Goal: Information Seeking & Learning: Compare options

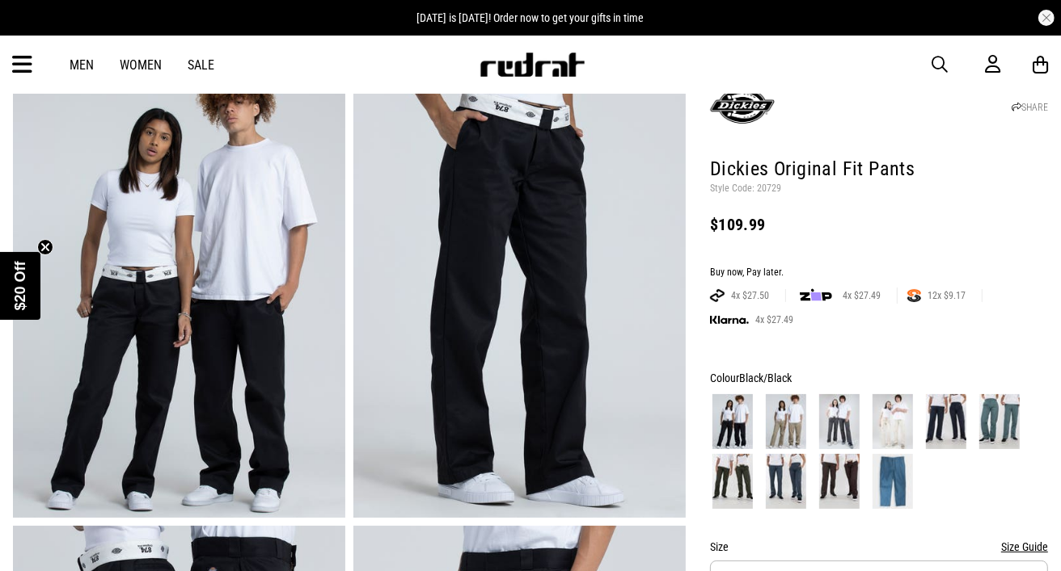
click at [792, 425] on img at bounding box center [785, 421] width 40 height 55
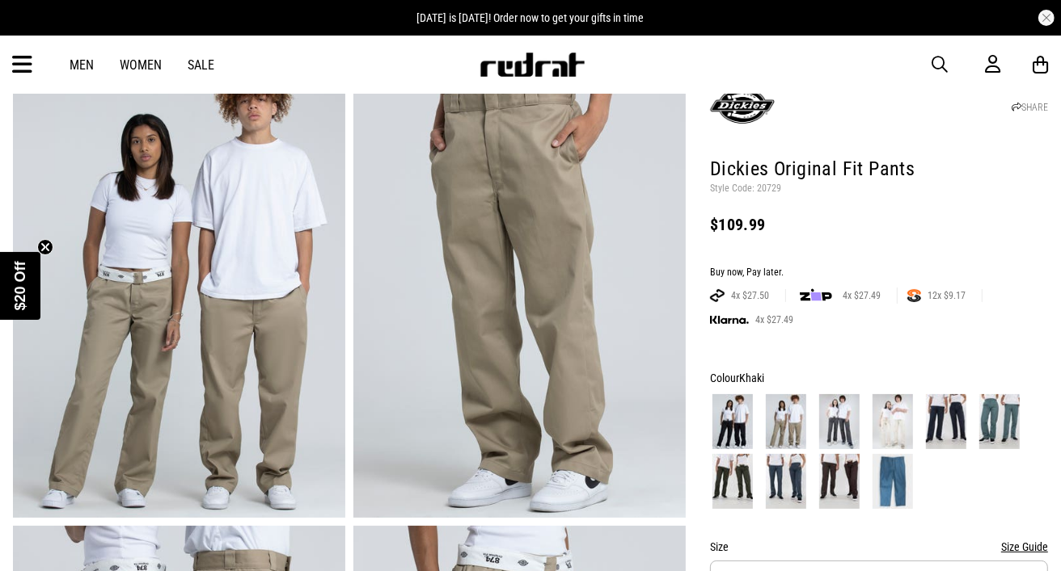
click at [844, 418] on img at bounding box center [839, 421] width 40 height 55
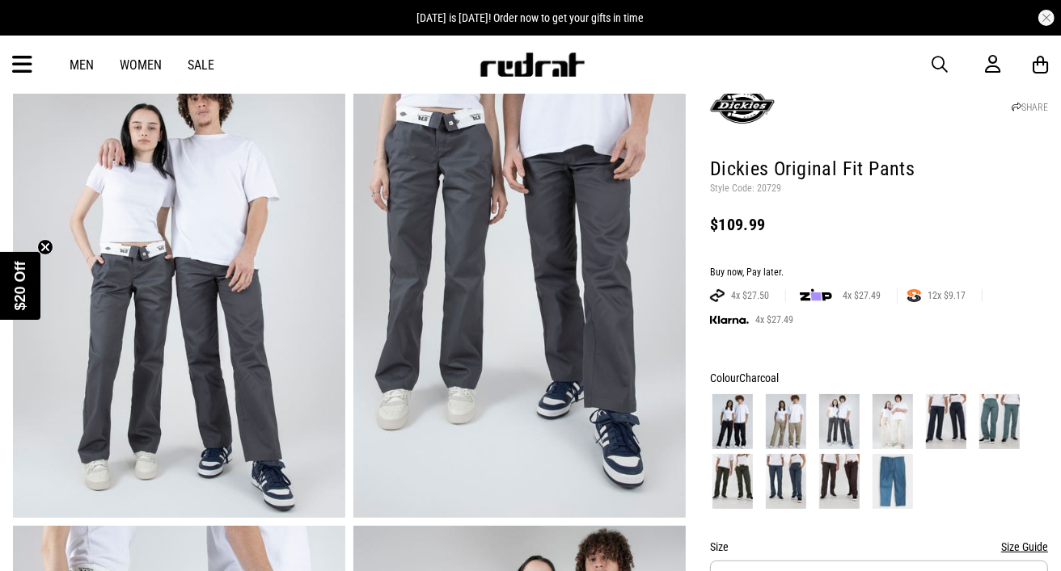
click at [889, 423] on img at bounding box center [892, 421] width 40 height 55
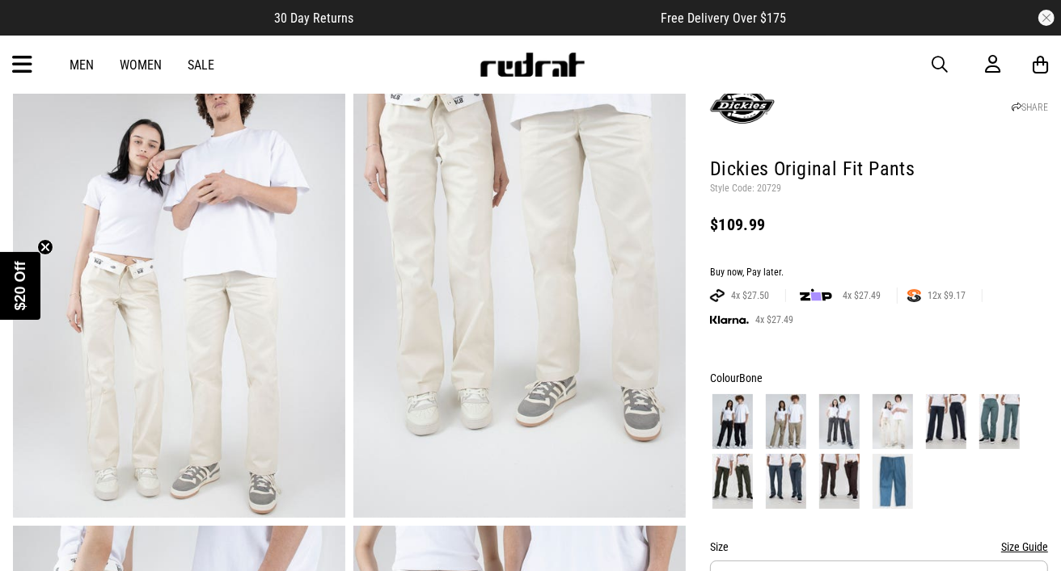
click at [940, 422] on img at bounding box center [946, 421] width 40 height 55
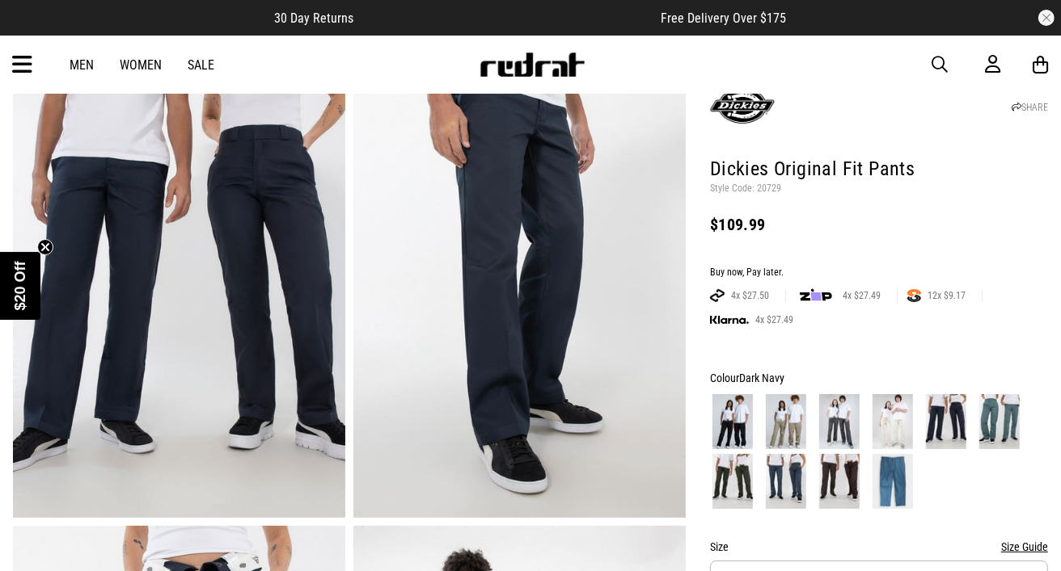
click at [996, 423] on img at bounding box center [999, 421] width 40 height 55
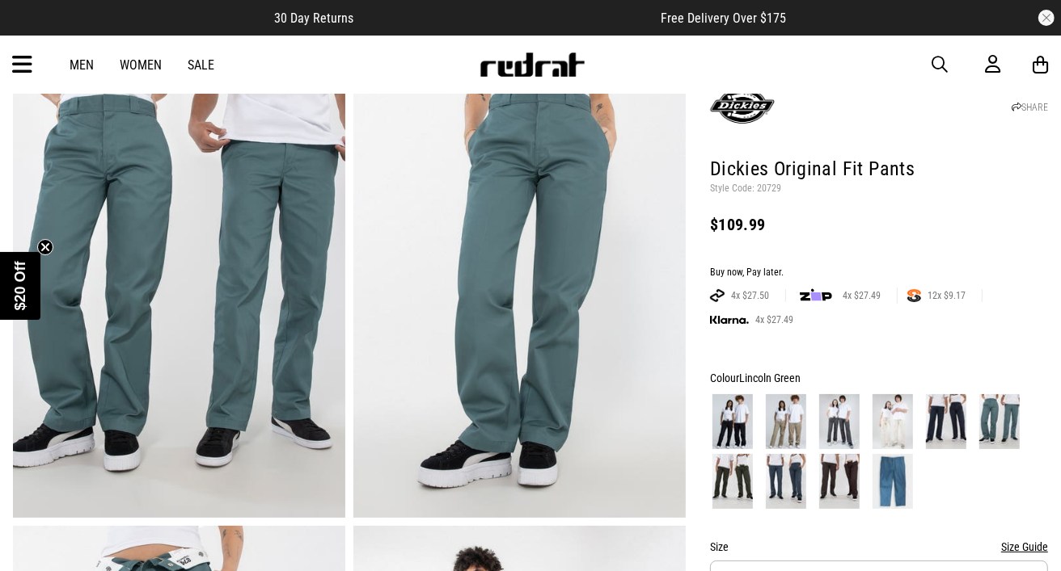
click at [734, 479] on img at bounding box center [732, 481] width 40 height 55
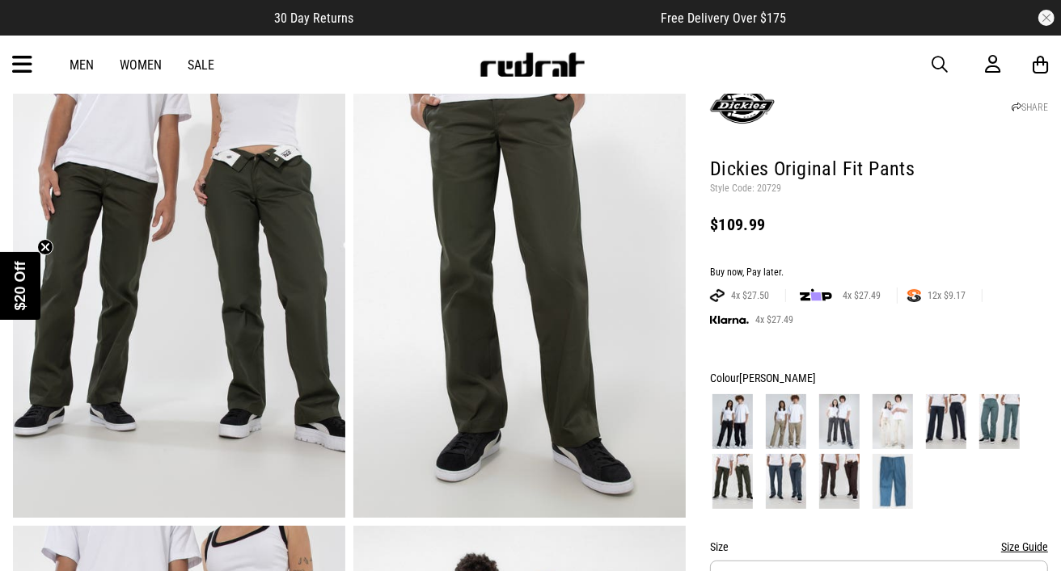
click at [787, 475] on img at bounding box center [785, 481] width 40 height 55
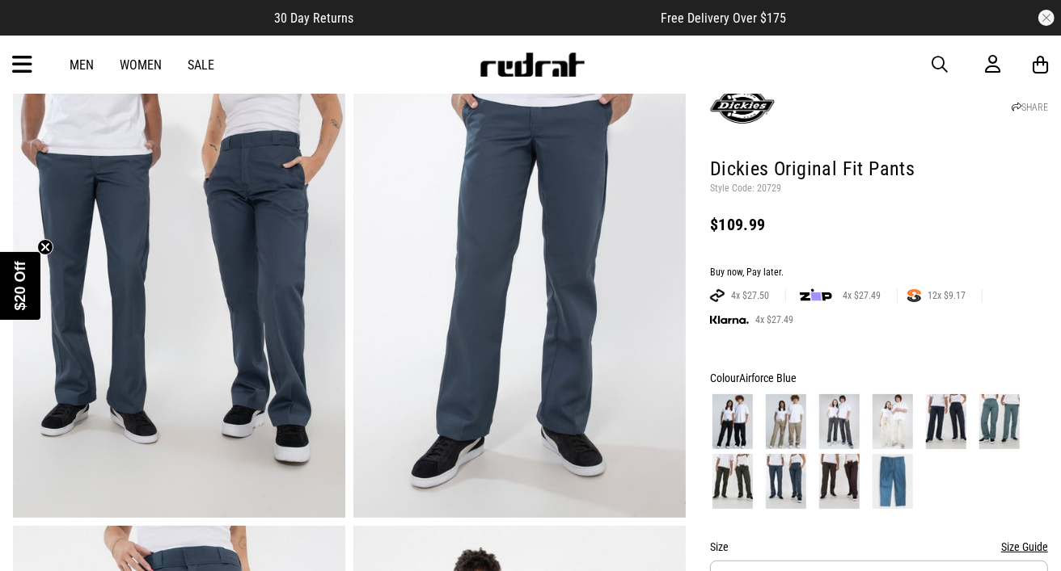
click at [829, 472] on img at bounding box center [839, 481] width 40 height 55
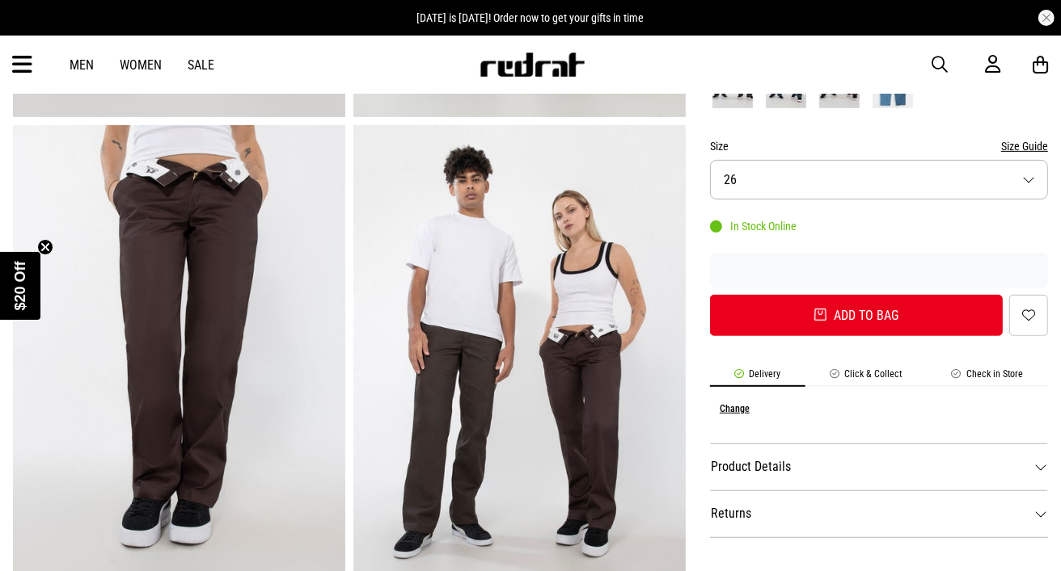
scroll to position [492, 0]
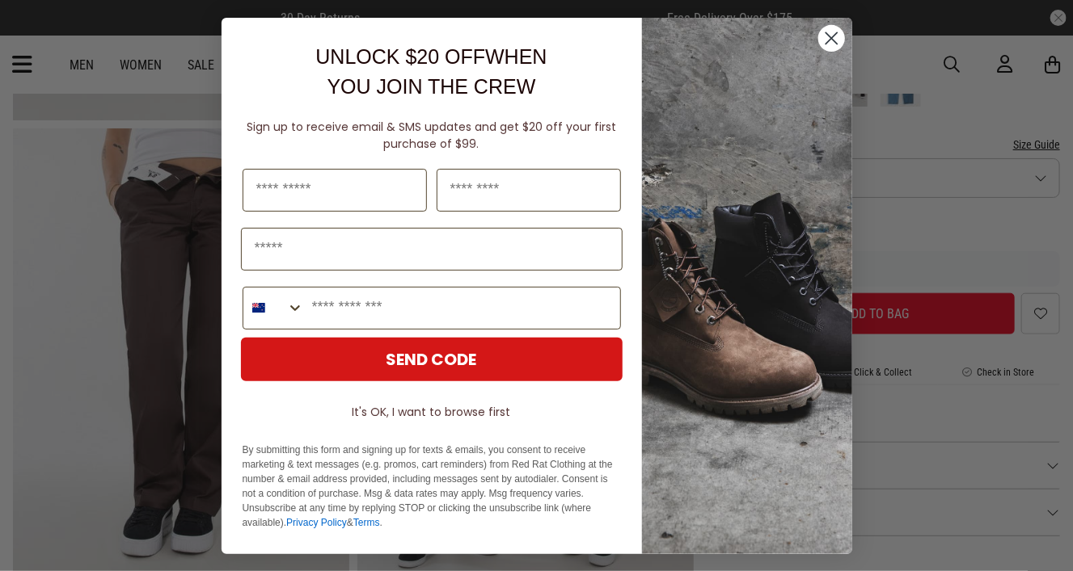
click at [837, 39] on circle "Close dialog" at bounding box center [830, 37] width 27 height 27
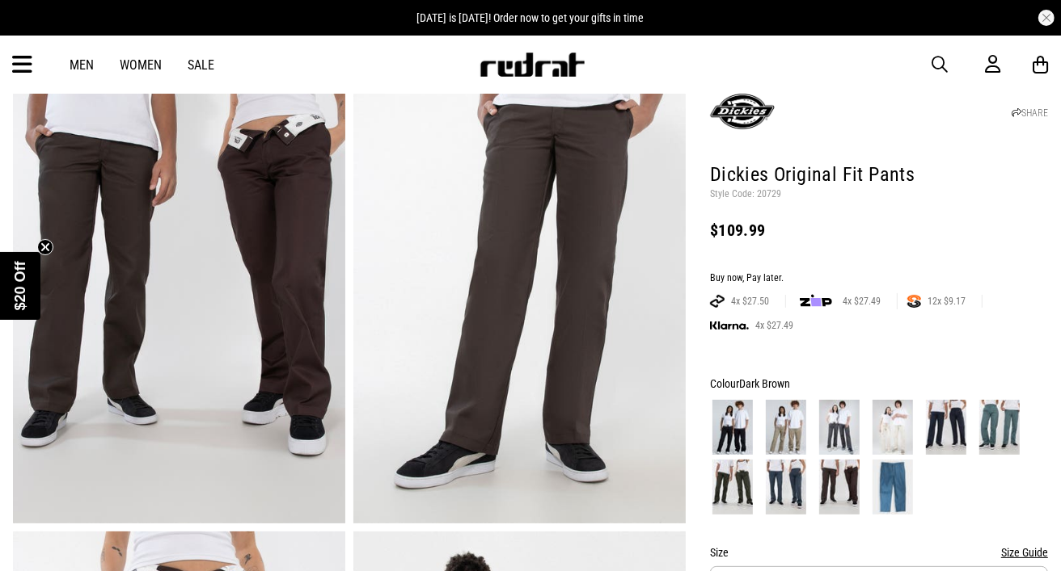
scroll to position [0, 0]
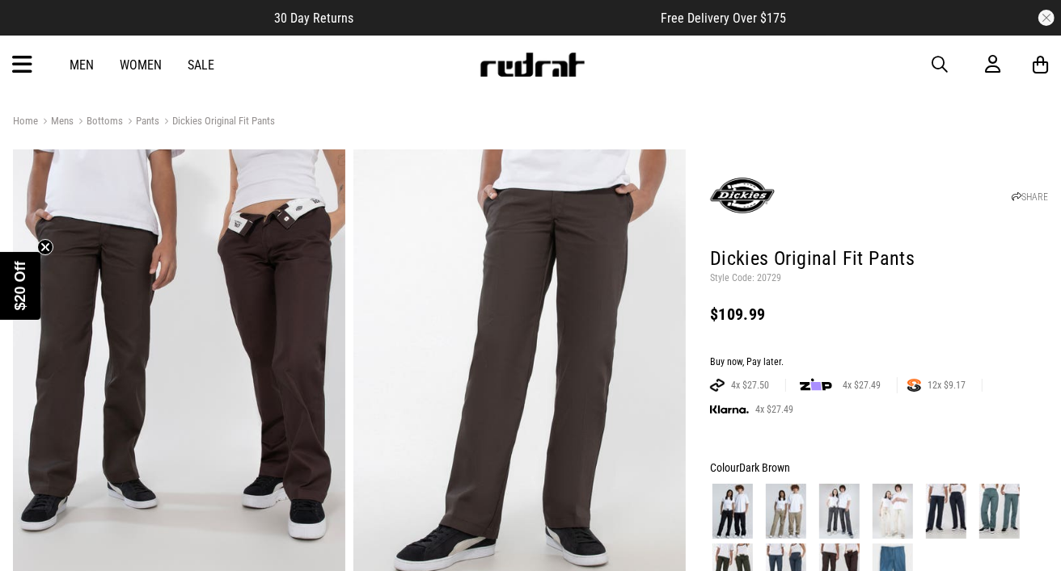
click at [146, 118] on link "Pants" at bounding box center [141, 122] width 36 height 15
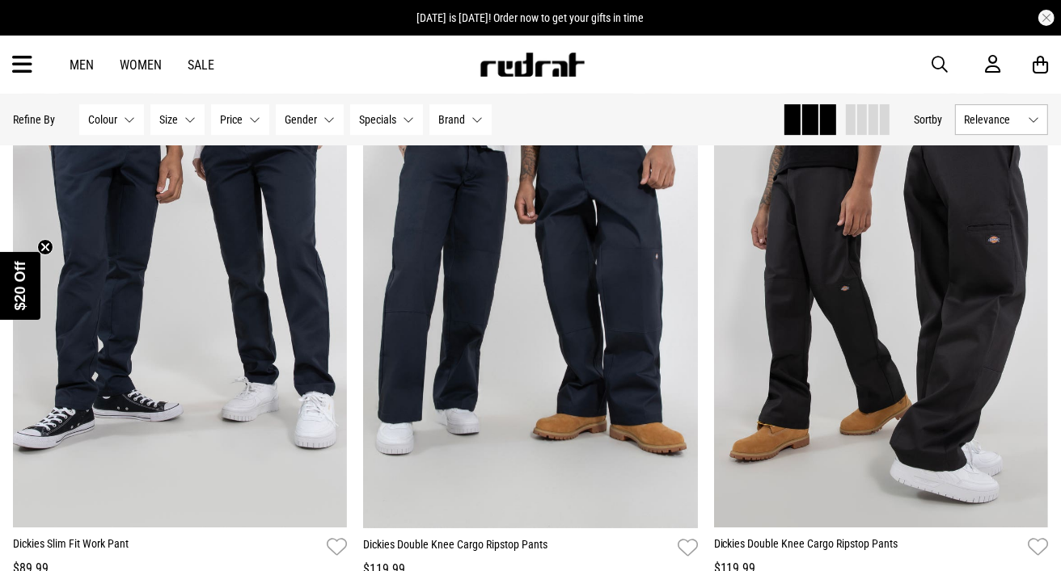
scroll to position [3759, 0]
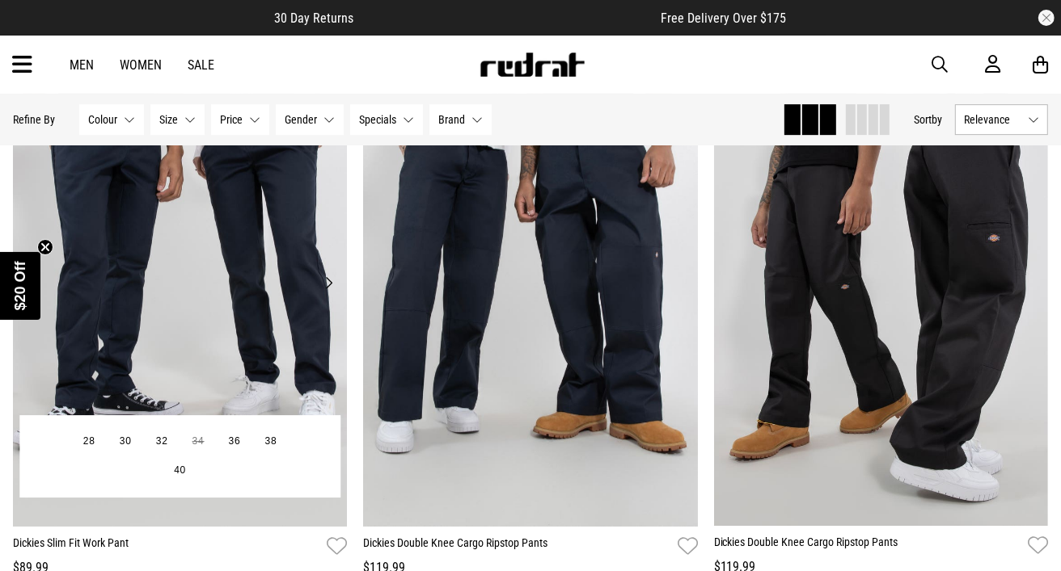
click at [195, 298] on img at bounding box center [180, 293] width 335 height 469
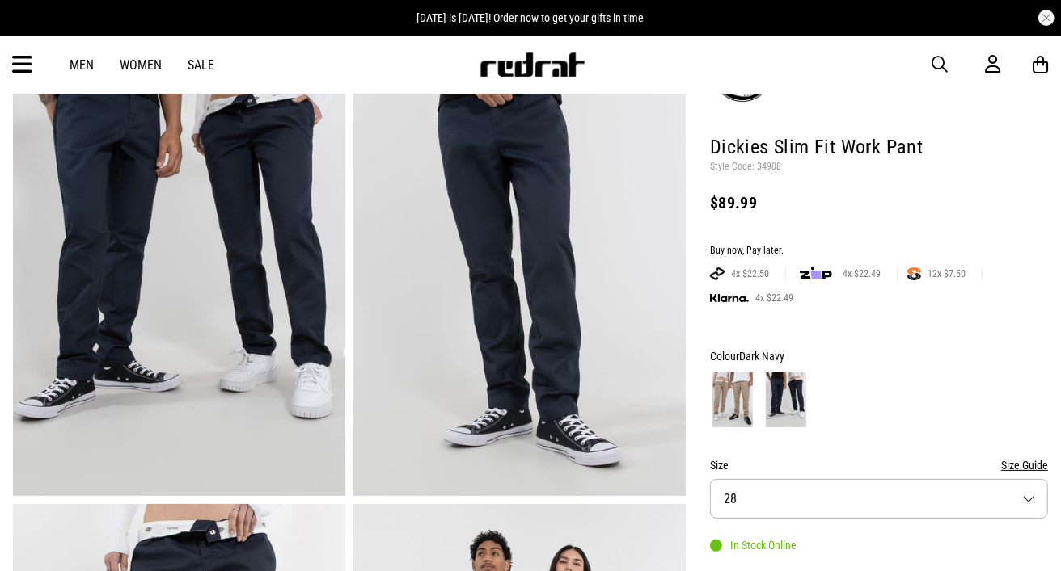
scroll to position [113, 0]
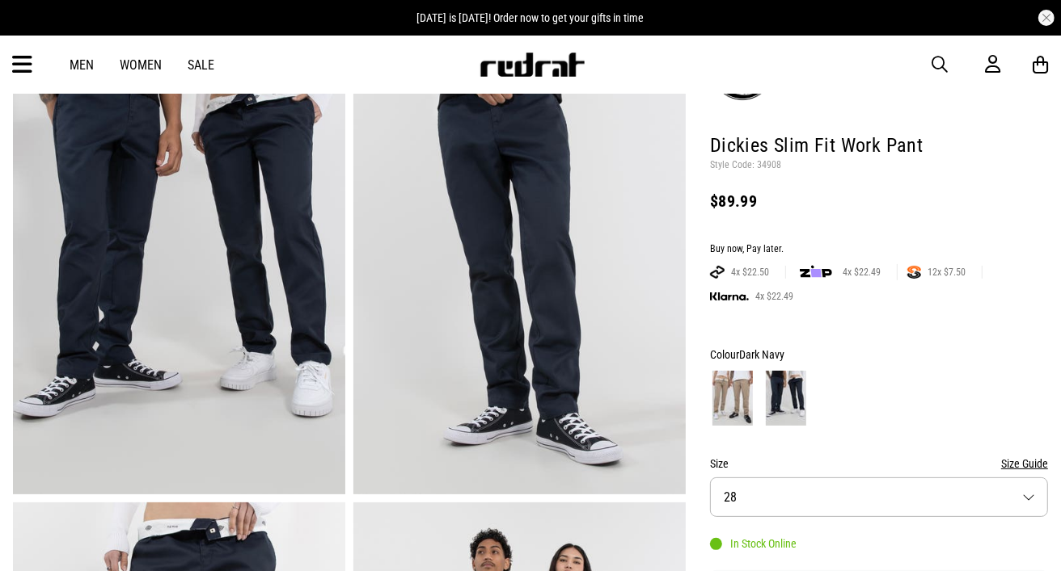
click at [727, 396] on img at bounding box center [732, 398] width 40 height 55
